Goal: Task Accomplishment & Management: Use online tool/utility

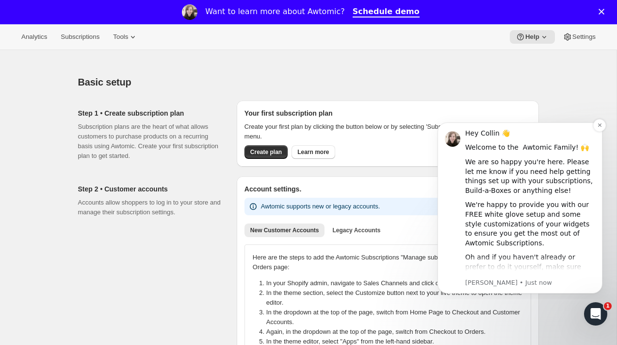
click at [409, 140] on img "message notification from Emily, Just now. Hey Collin 👋 Welcome to the Awtomic …" at bounding box center [453, 139] width 16 height 16
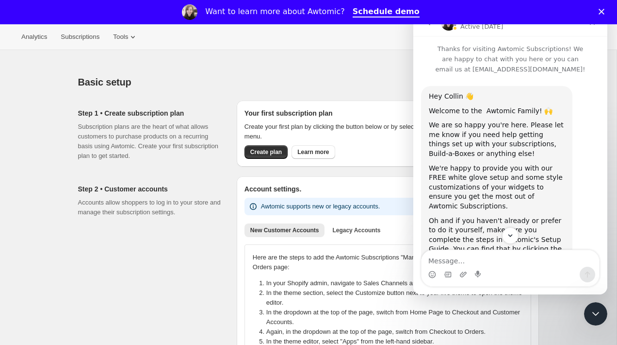
click at [409, 27] on img "Intercom messenger" at bounding box center [449, 23] width 16 height 16
click at [409, 25] on icon "go back" at bounding box center [429, 23] width 8 height 8
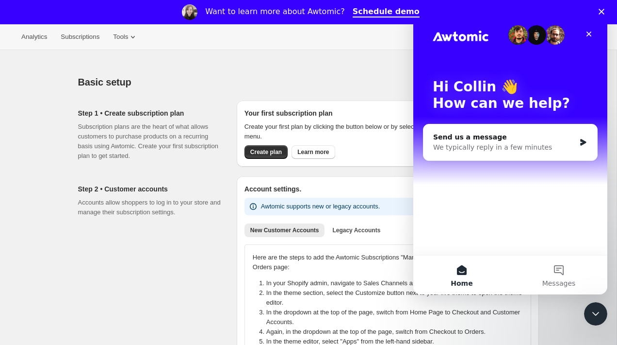
click at [409, 8] on div "Want to learn more about Awtomic? Schedule demo" at bounding box center [308, 12] width 617 height 16
click at [409, 10] on polygon "Close" at bounding box center [602, 12] width 6 height 6
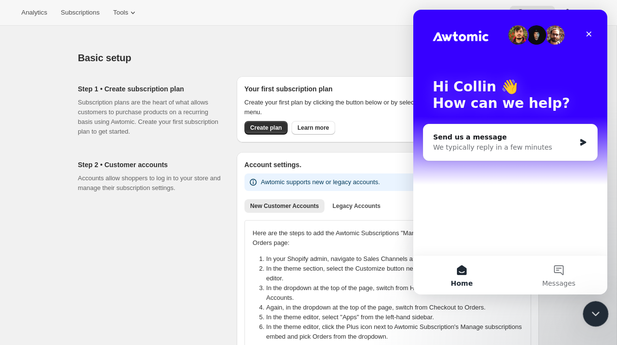
click at [409, 310] on div "Close Intercom Messenger" at bounding box center [594, 311] width 23 height 23
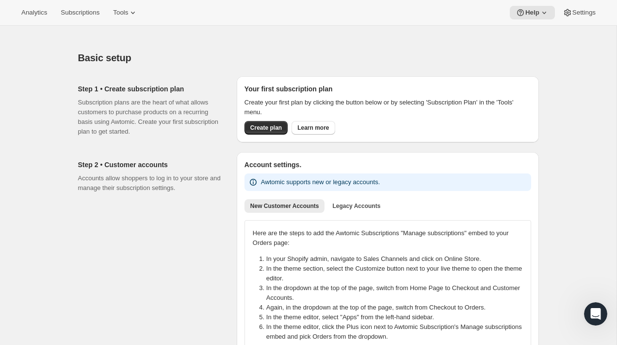
click at [214, 101] on p "Subscription plans are the heart of what allows customers to purchase products …" at bounding box center [149, 117] width 143 height 39
click at [138, 16] on icon at bounding box center [133, 13] width 10 height 10
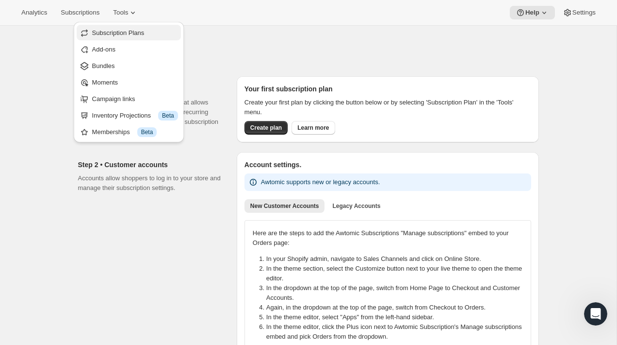
click at [138, 31] on span "Subscription Plans" at bounding box center [118, 32] width 52 height 7
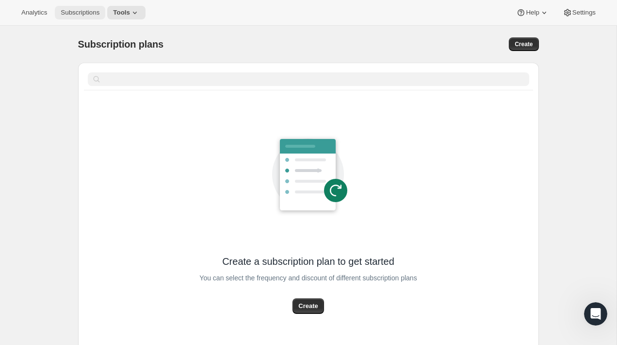
click at [89, 18] on button "Subscriptions" at bounding box center [80, 13] width 50 height 14
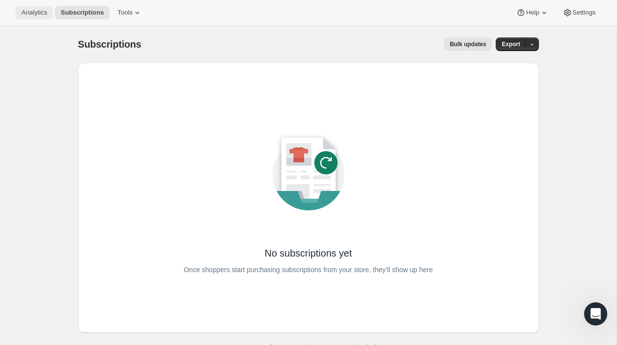
click at [33, 9] on span "Analytics" at bounding box center [34, 13] width 26 height 8
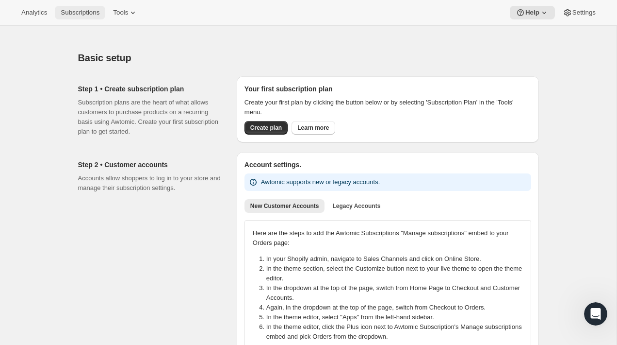
click at [78, 7] on button "Subscriptions" at bounding box center [80, 13] width 50 height 14
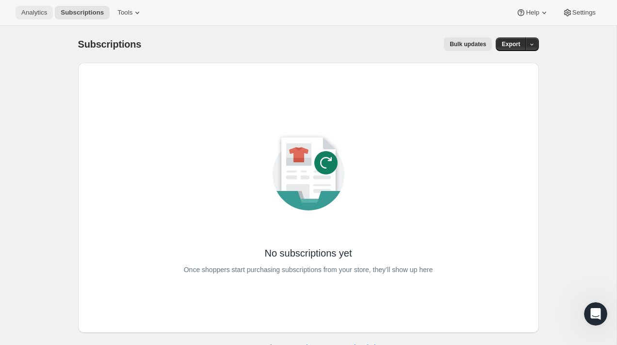
click at [23, 14] on span "Analytics" at bounding box center [34, 13] width 26 height 8
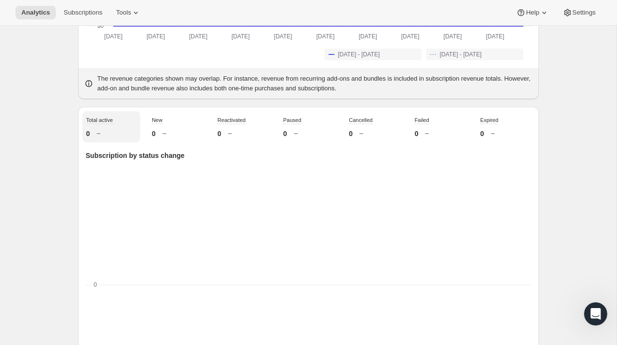
scroll to position [274, 0]
